Goal: Find specific page/section: Find specific page/section

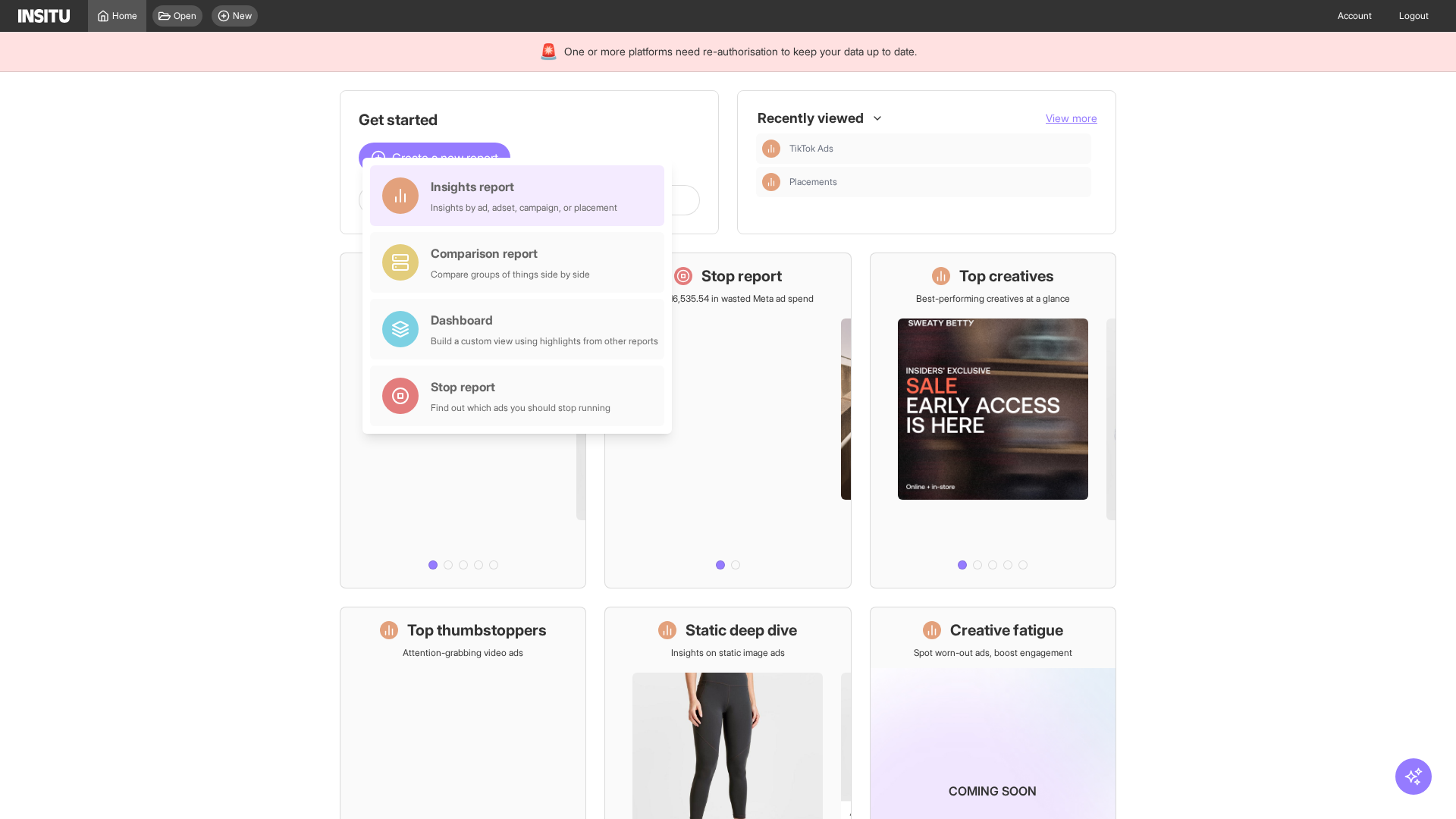
click at [521, 196] on div "Insights report Insights by ad, adset, campaign, or placement" at bounding box center [523, 196] width 187 height 36
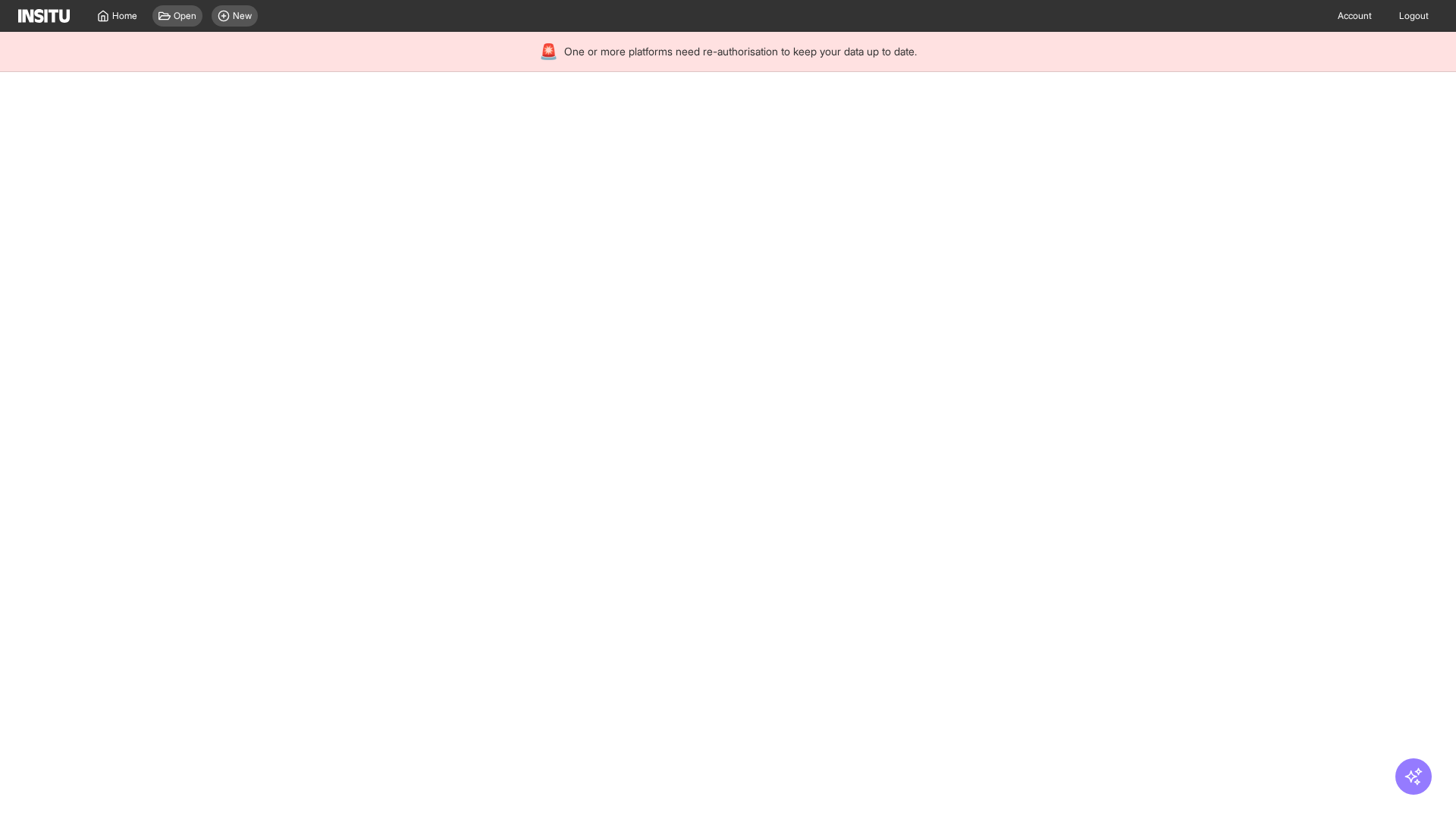
select select "**"
